Goal: Information Seeking & Learning: Learn about a topic

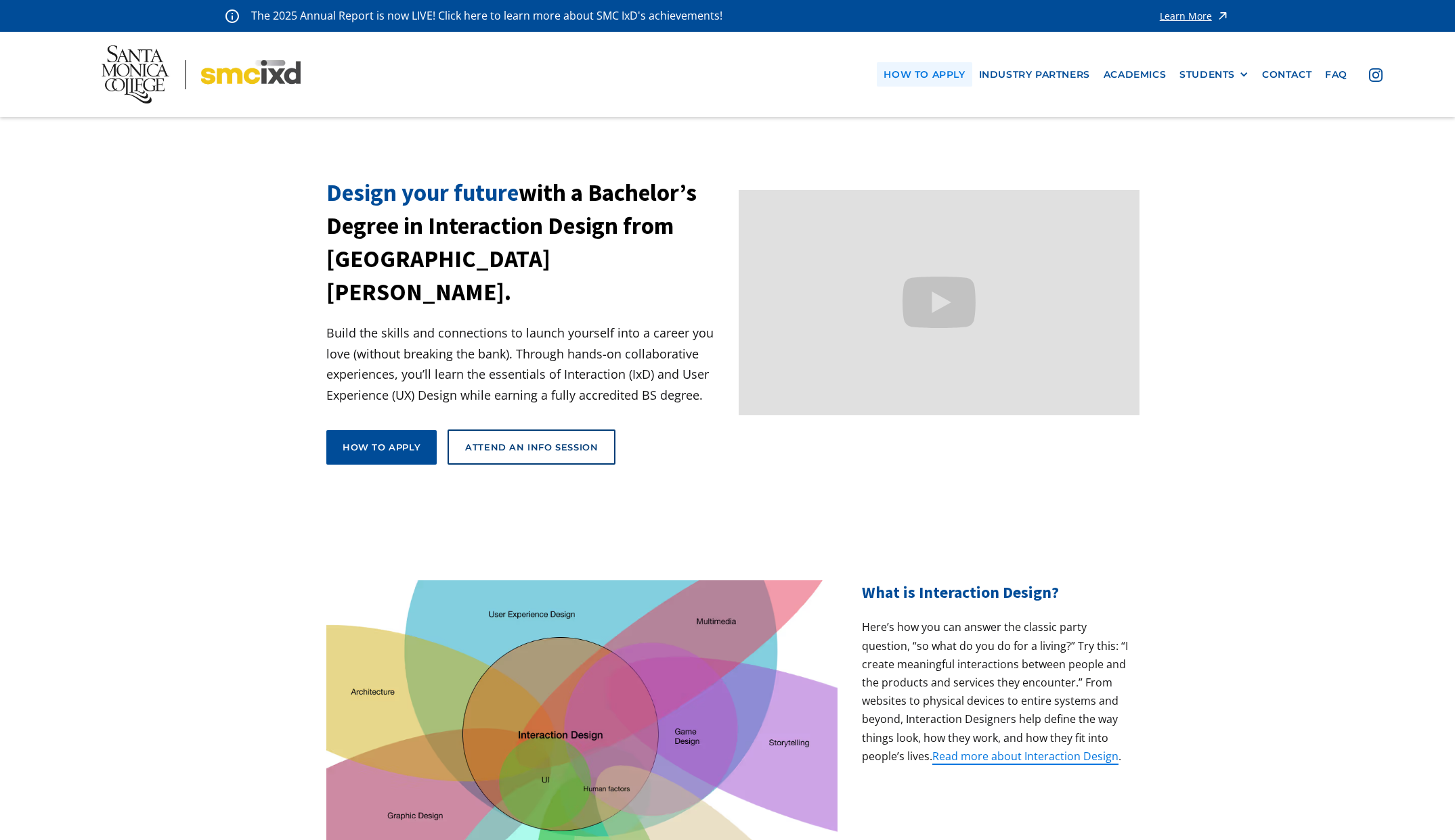
click at [924, 75] on link "how to apply" at bounding box center [924, 75] width 95 height 25
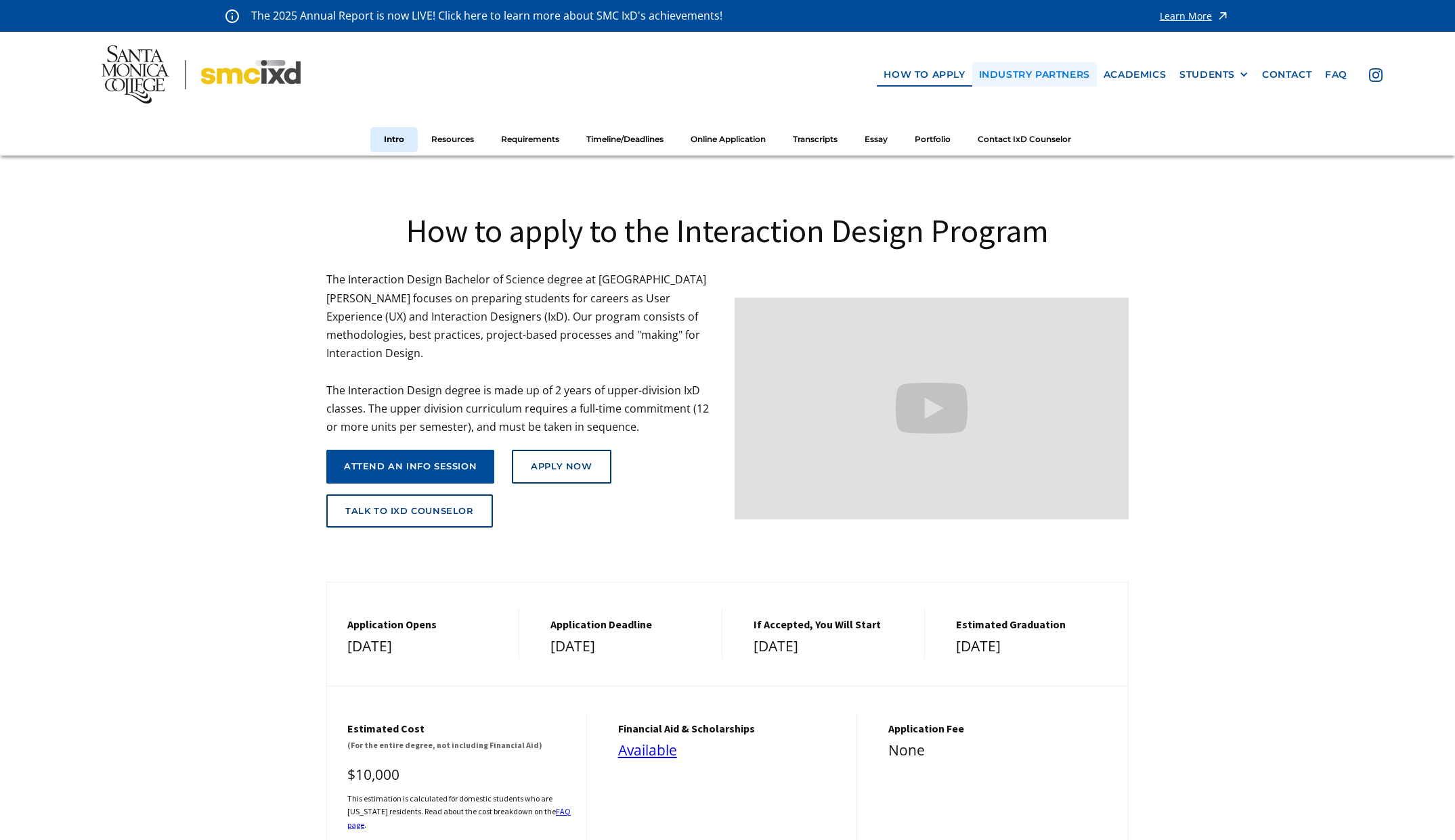
click at [1014, 68] on link "industry partners" at bounding box center [1034, 75] width 125 height 25
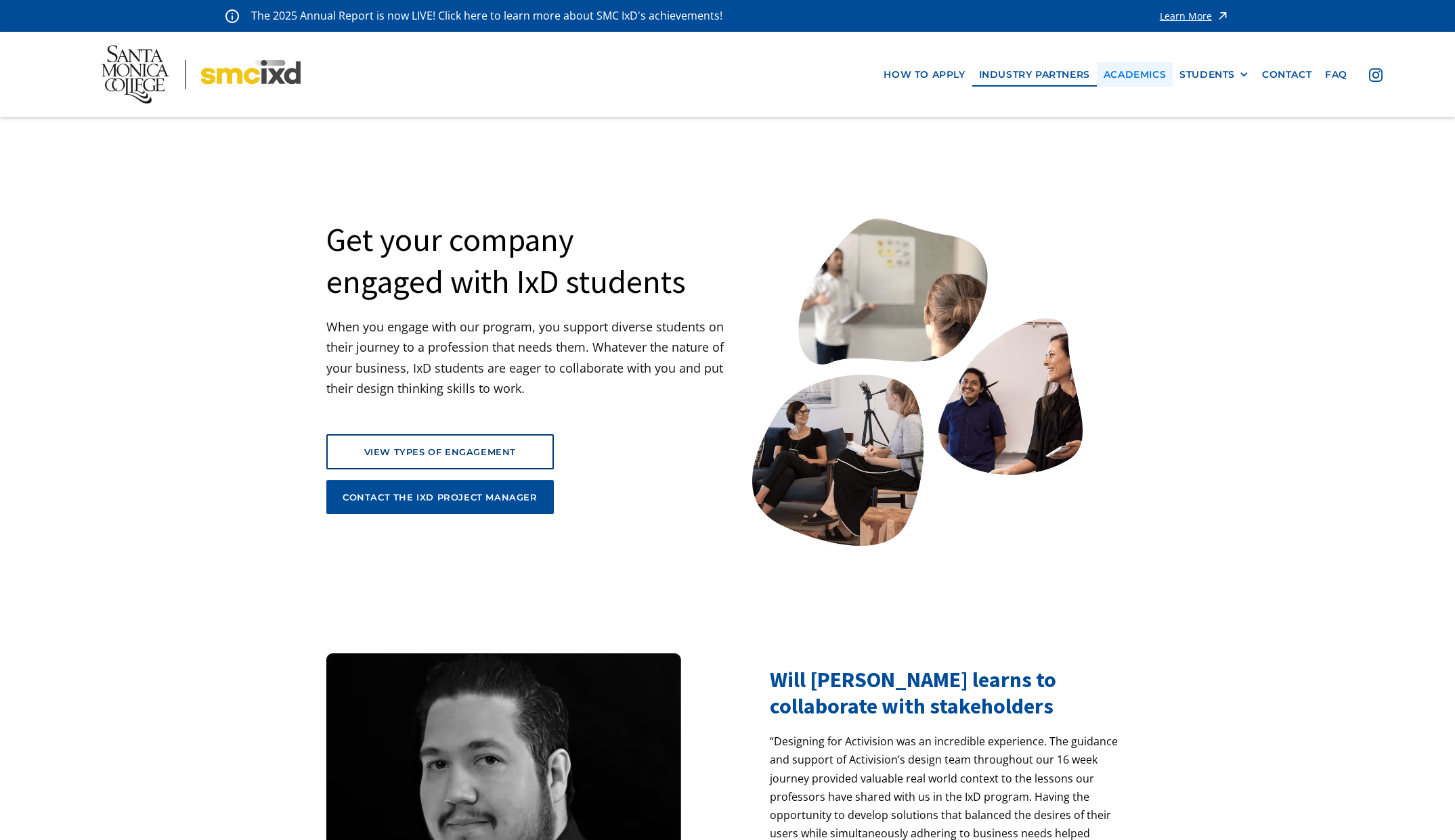
click at [1128, 75] on link "Academics" at bounding box center [1134, 75] width 76 height 25
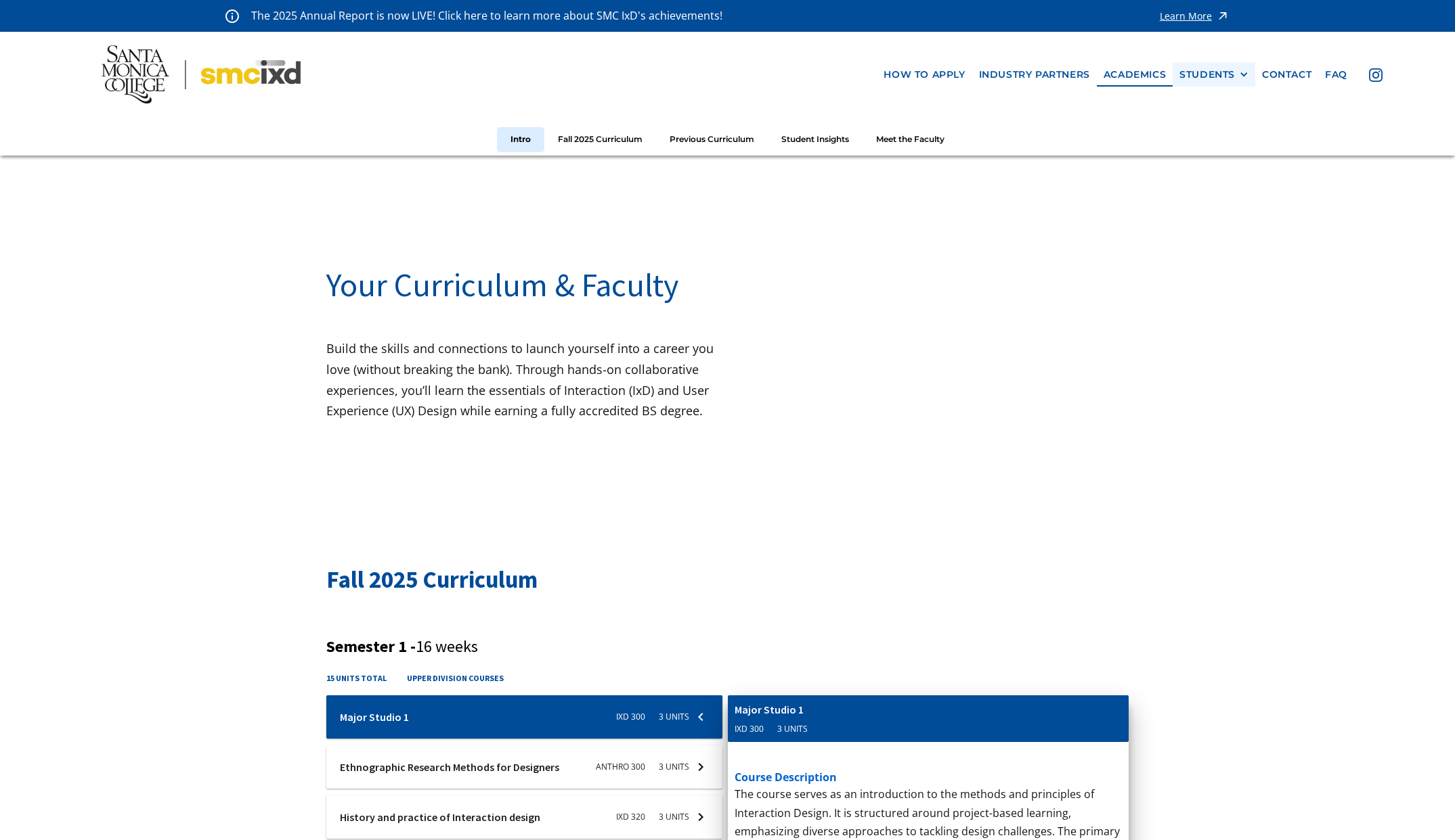
click at [1185, 76] on div "STUDENTS" at bounding box center [1207, 75] width 56 height 12
click at [1221, 125] on link "Current Students" at bounding box center [1240, 124] width 122 height 25
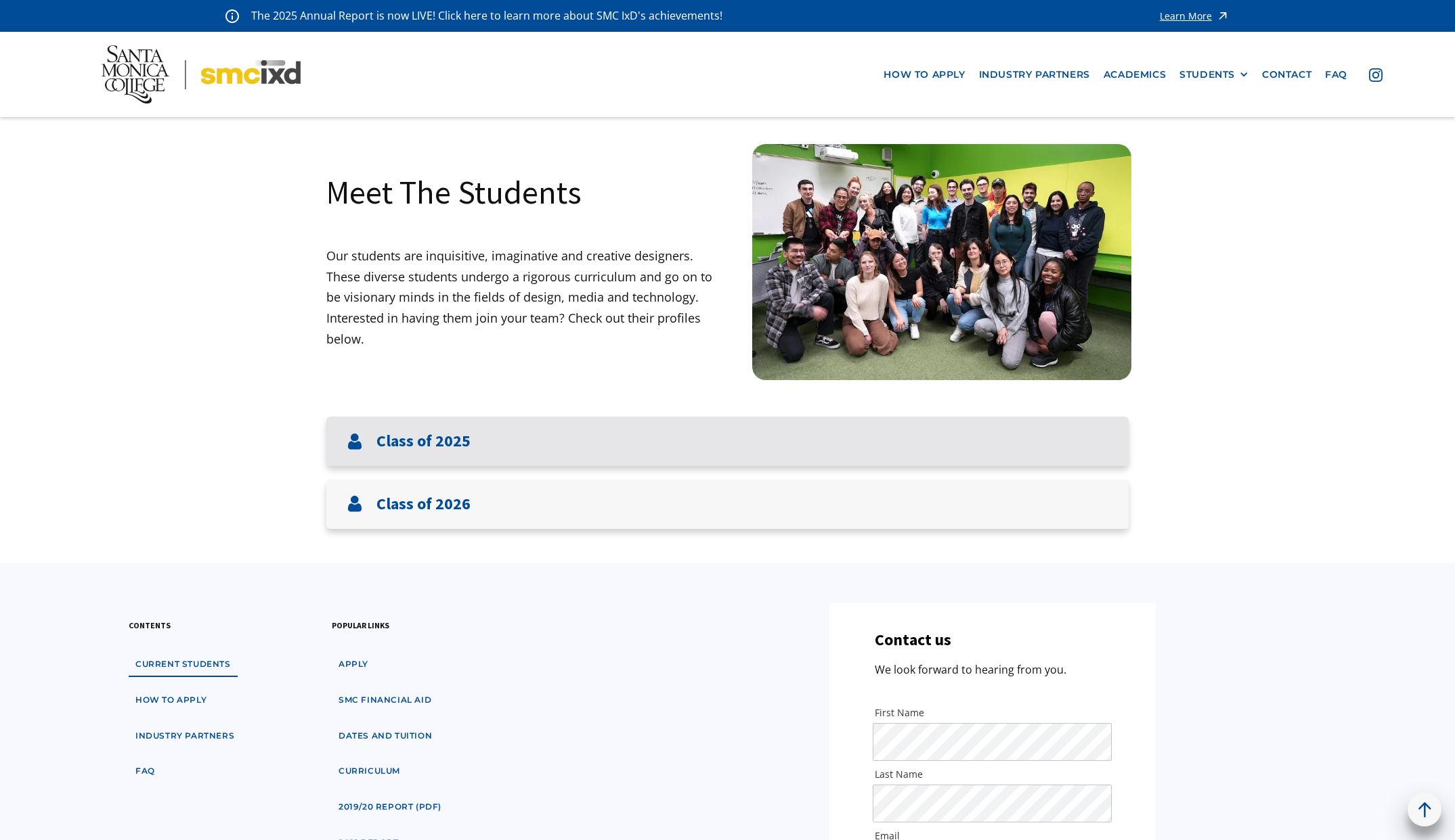
click at [457, 442] on h3 "Class of 2025" at bounding box center [423, 442] width 94 height 20
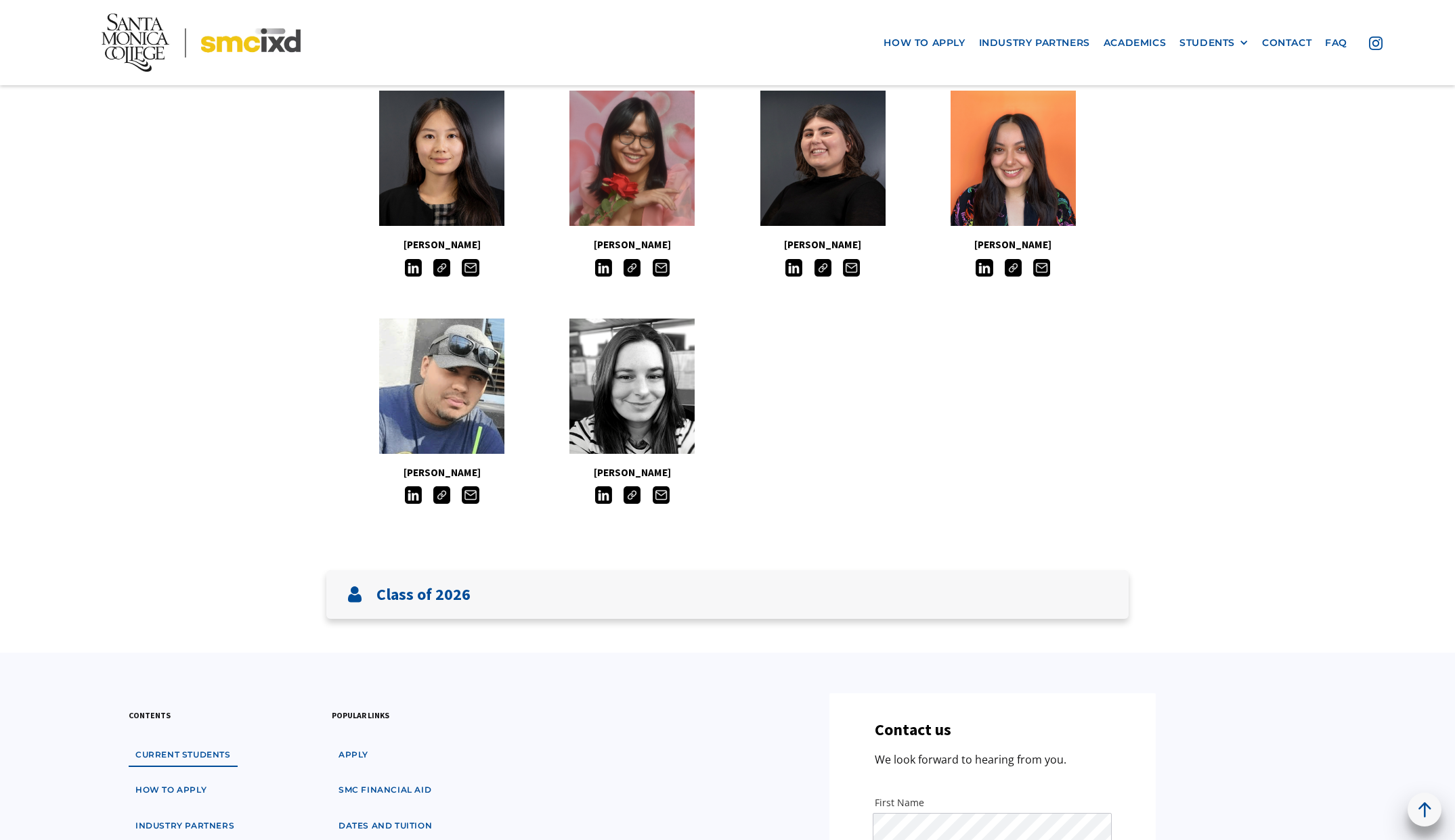
scroll to position [1092, 0]
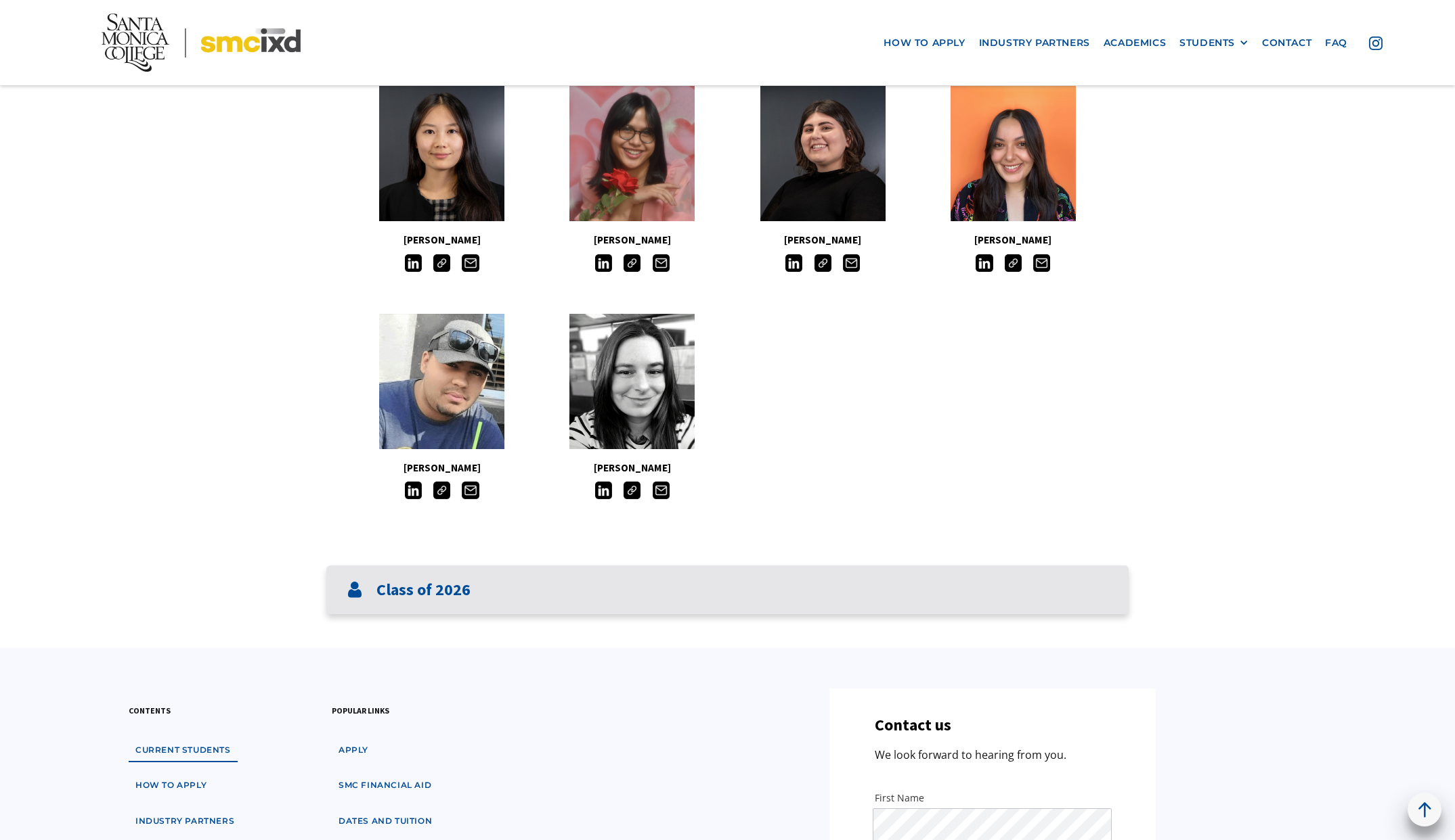
click at [914, 610] on div "Class of 2026" at bounding box center [727, 589] width 802 height 49
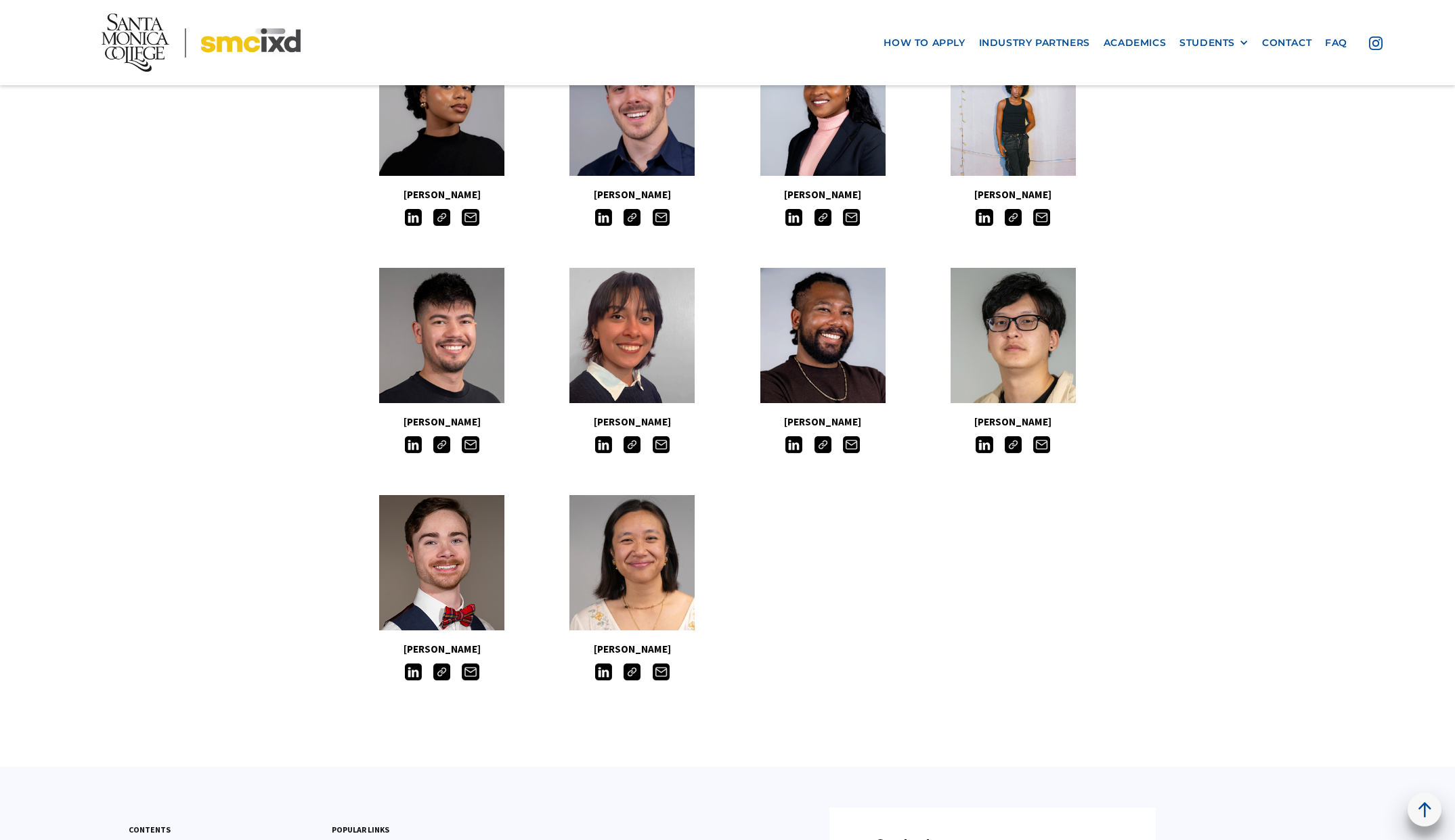
scroll to position [2153, 0]
